Goal: Task Accomplishment & Management: Use online tool/utility

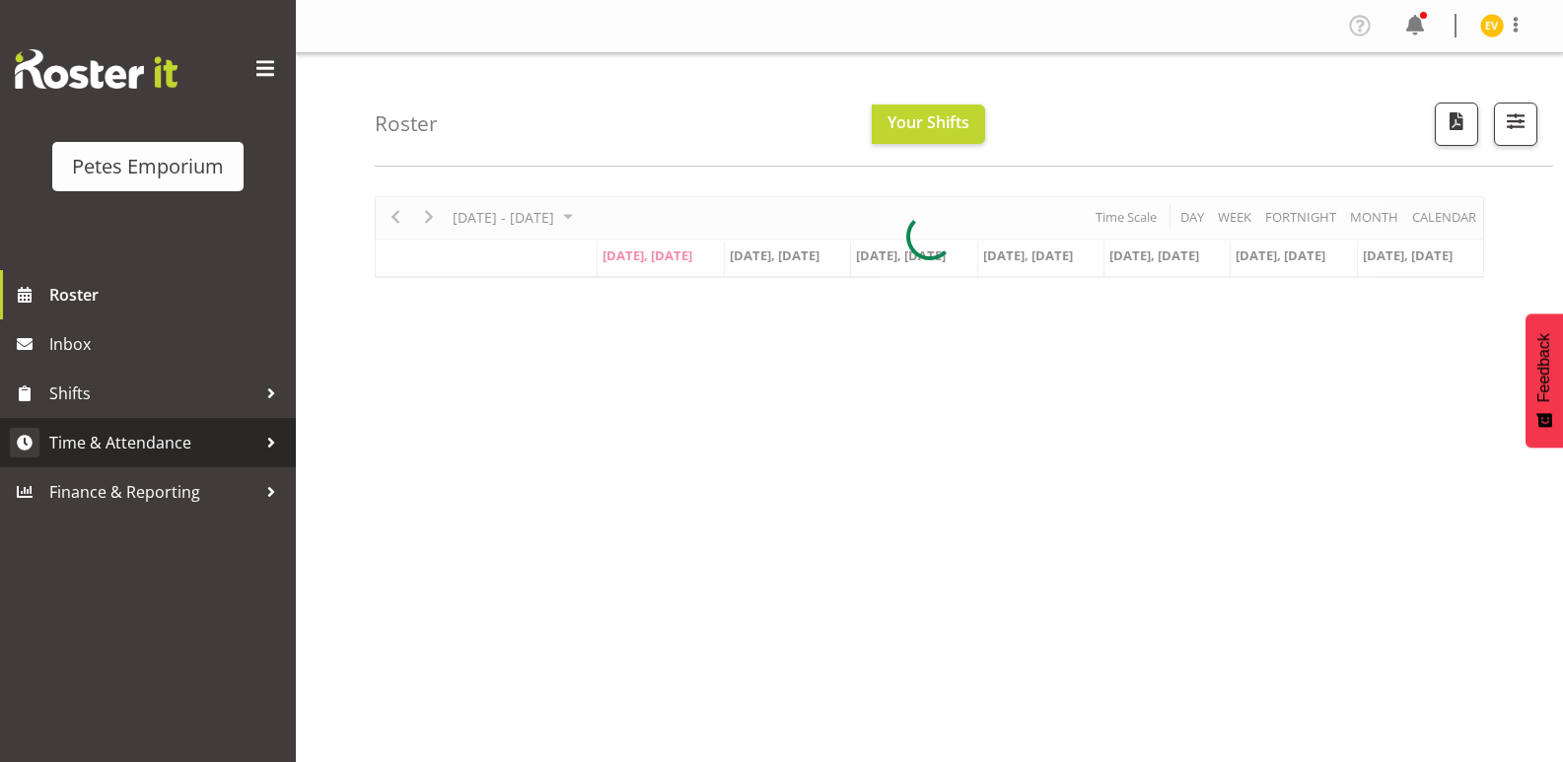
click at [216, 444] on span "Time & Attendance" at bounding box center [152, 443] width 207 height 30
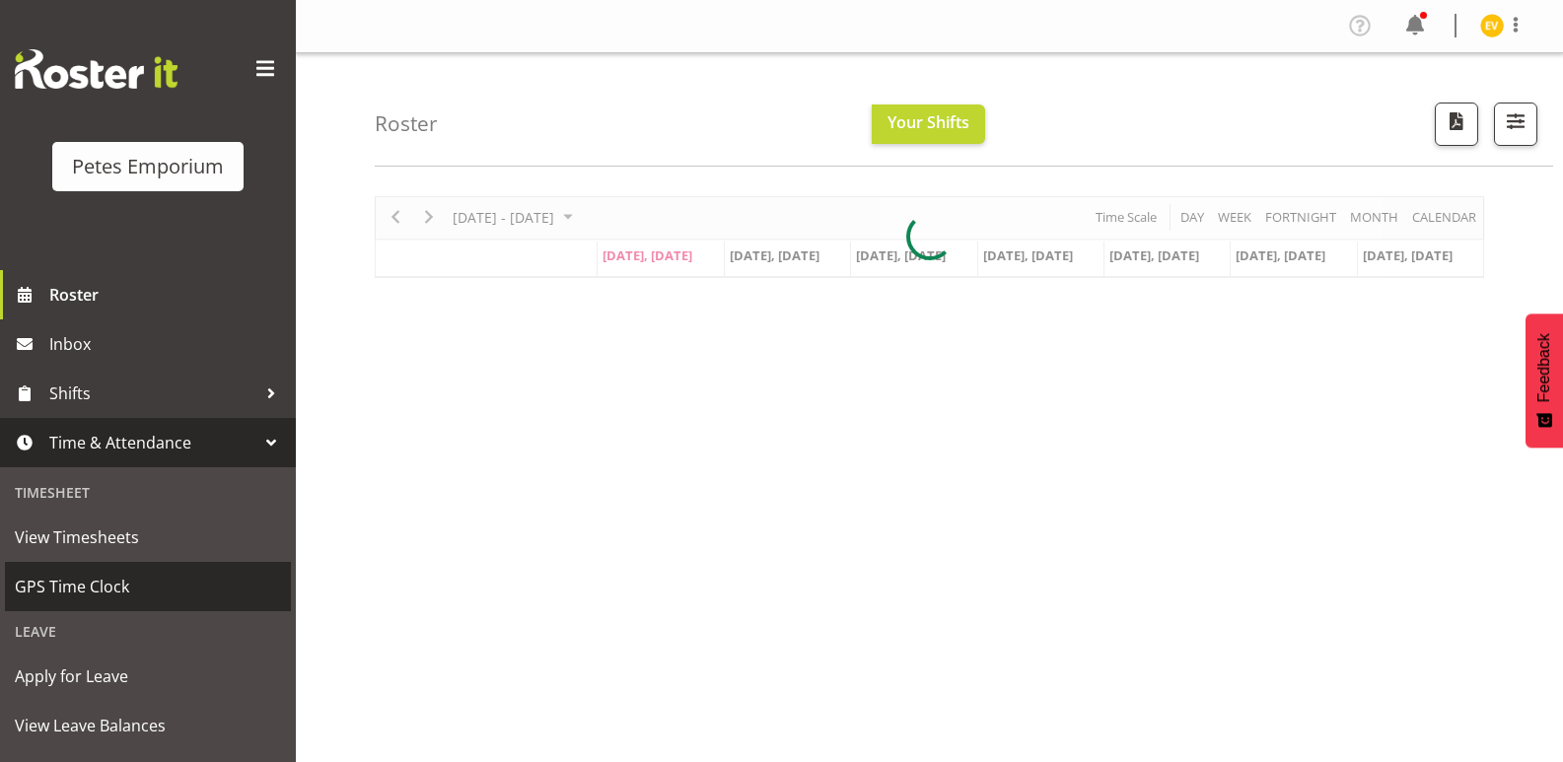
click at [180, 603] on link "GPS Time Clock" at bounding box center [148, 586] width 286 height 49
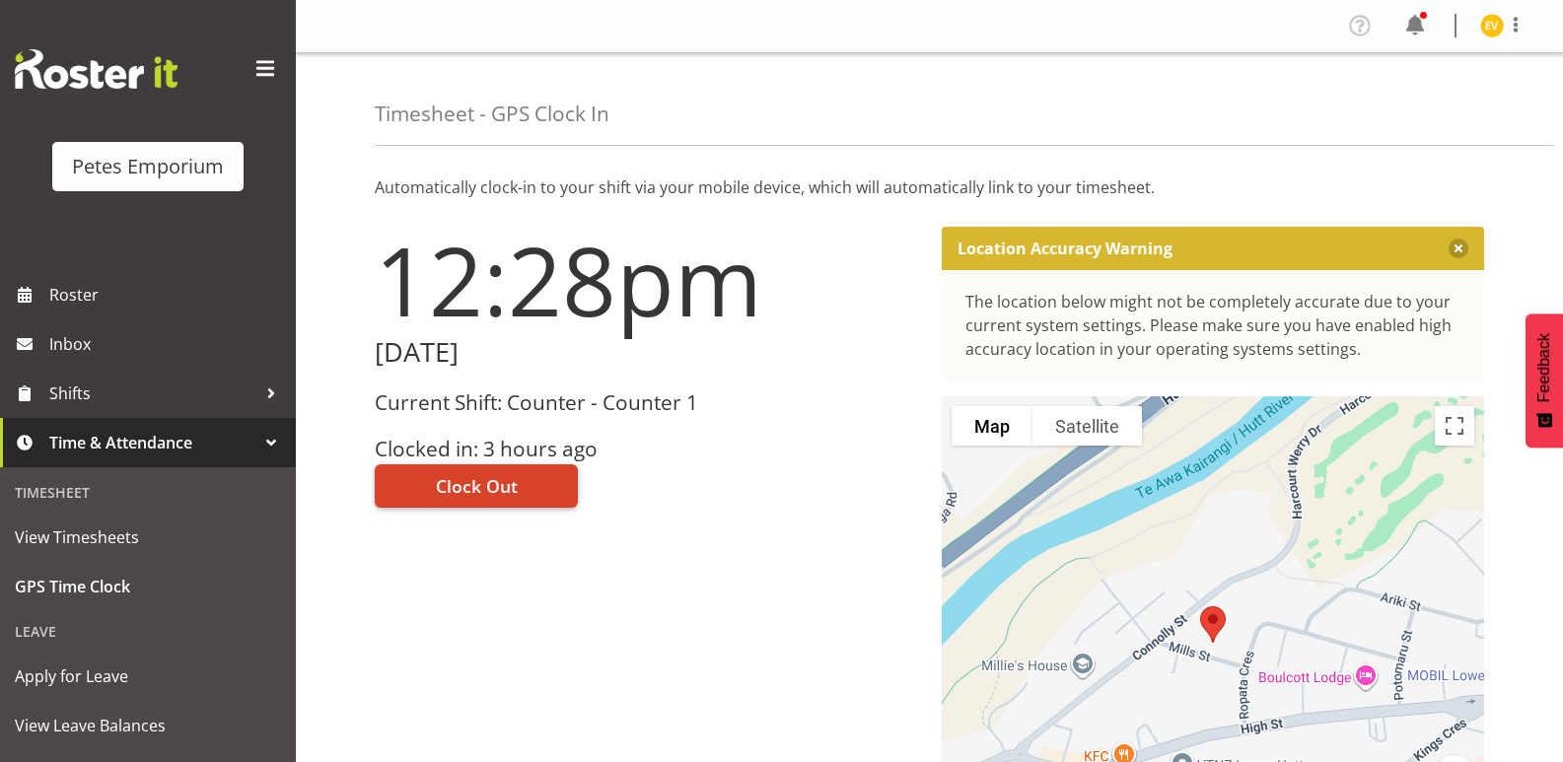
click at [518, 490] on button "Clock Out" at bounding box center [476, 485] width 203 height 43
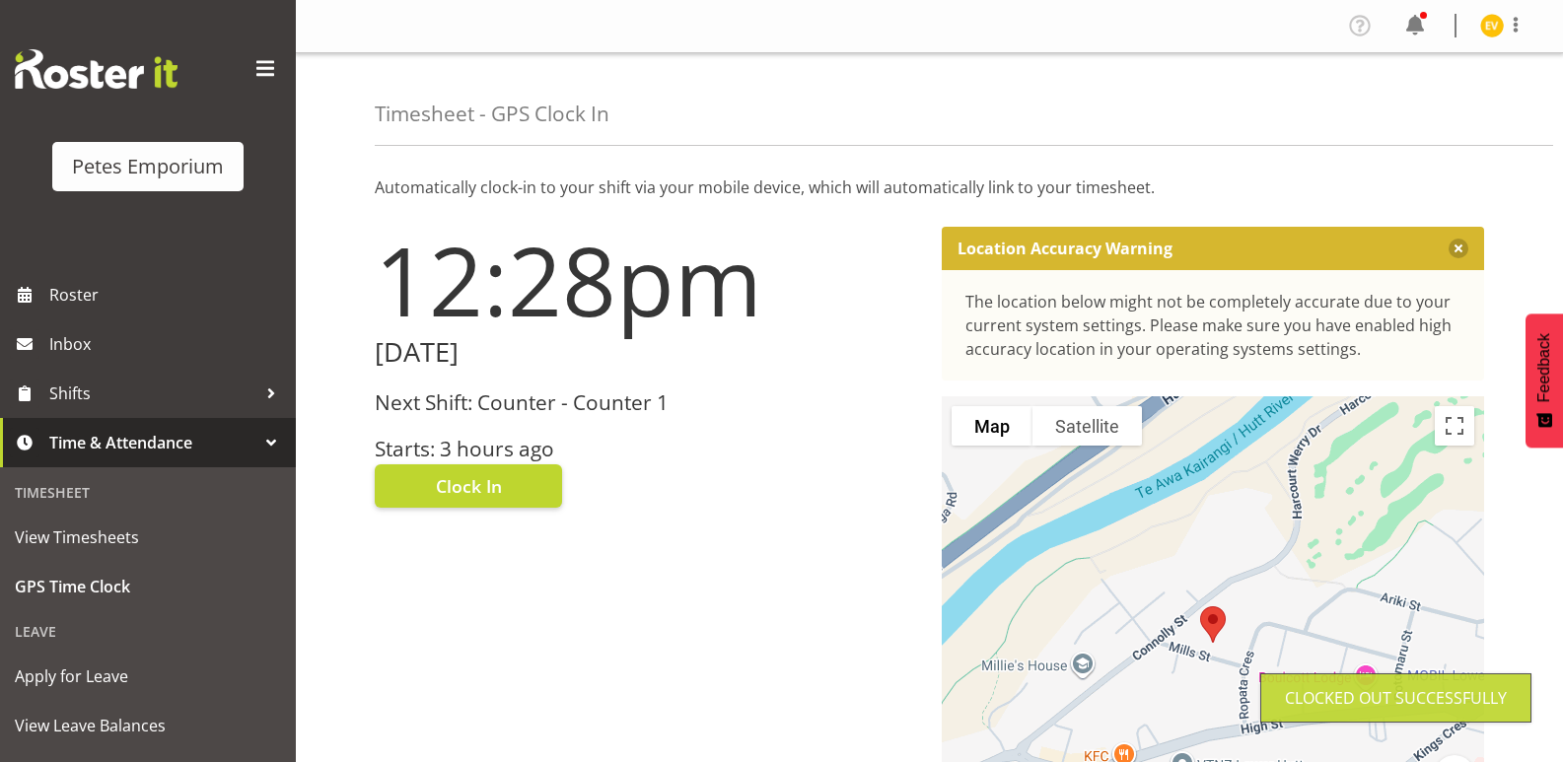
click at [1481, 28] on img at bounding box center [1492, 26] width 24 height 24
click at [1438, 104] on link "Log Out" at bounding box center [1432, 103] width 189 height 35
